Goal: Navigation & Orientation: Understand site structure

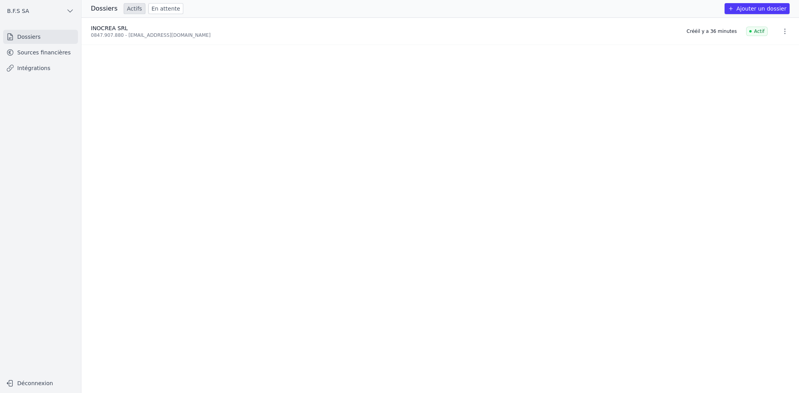
click at [781, 33] on icon "button" at bounding box center [785, 31] width 8 height 8
click at [622, 33] on div at bounding box center [399, 196] width 799 height 393
click at [55, 54] on link "Sources financières" at bounding box center [40, 52] width 75 height 14
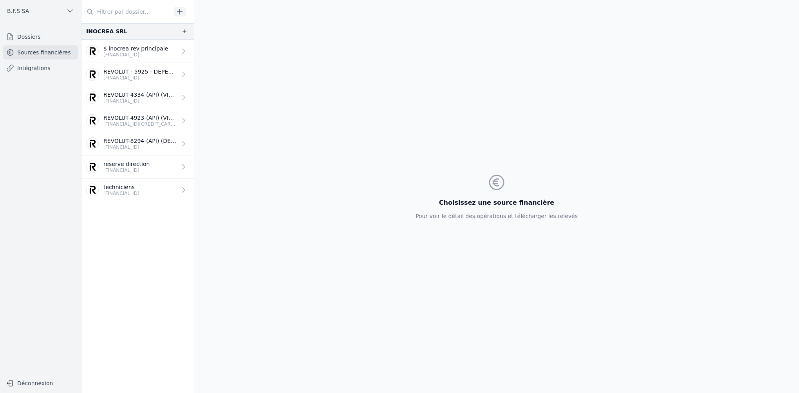
click at [45, 67] on link "Intégrations" at bounding box center [40, 68] width 75 height 14
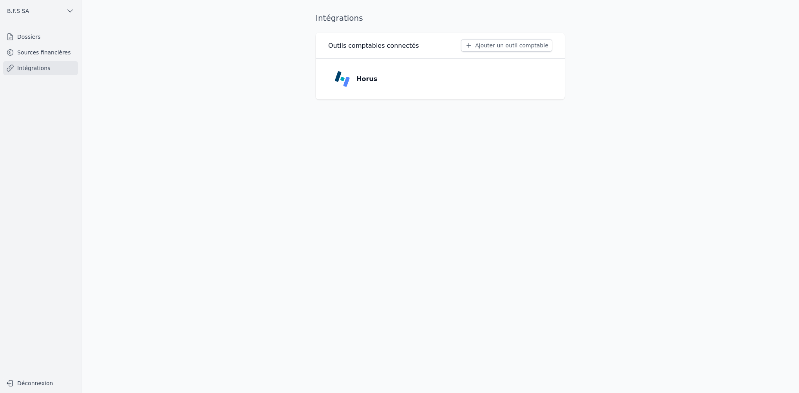
click at [43, 37] on link "Dossiers" at bounding box center [40, 37] width 75 height 14
